Goal: Navigation & Orientation: Find specific page/section

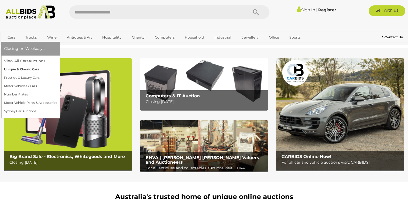
click at [27, 68] on link "Unique & Classic Cars" at bounding box center [30, 69] width 53 height 8
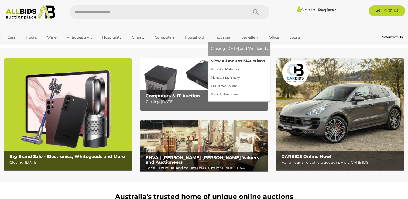
click at [225, 59] on link "View All Industrial Auctions" at bounding box center [239, 61] width 57 height 8
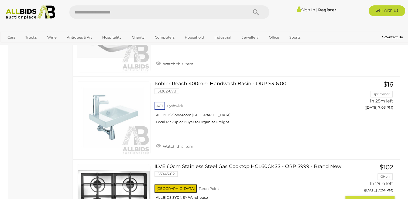
scroll to position [594, 0]
